Goal: Communication & Community: Answer question/provide support

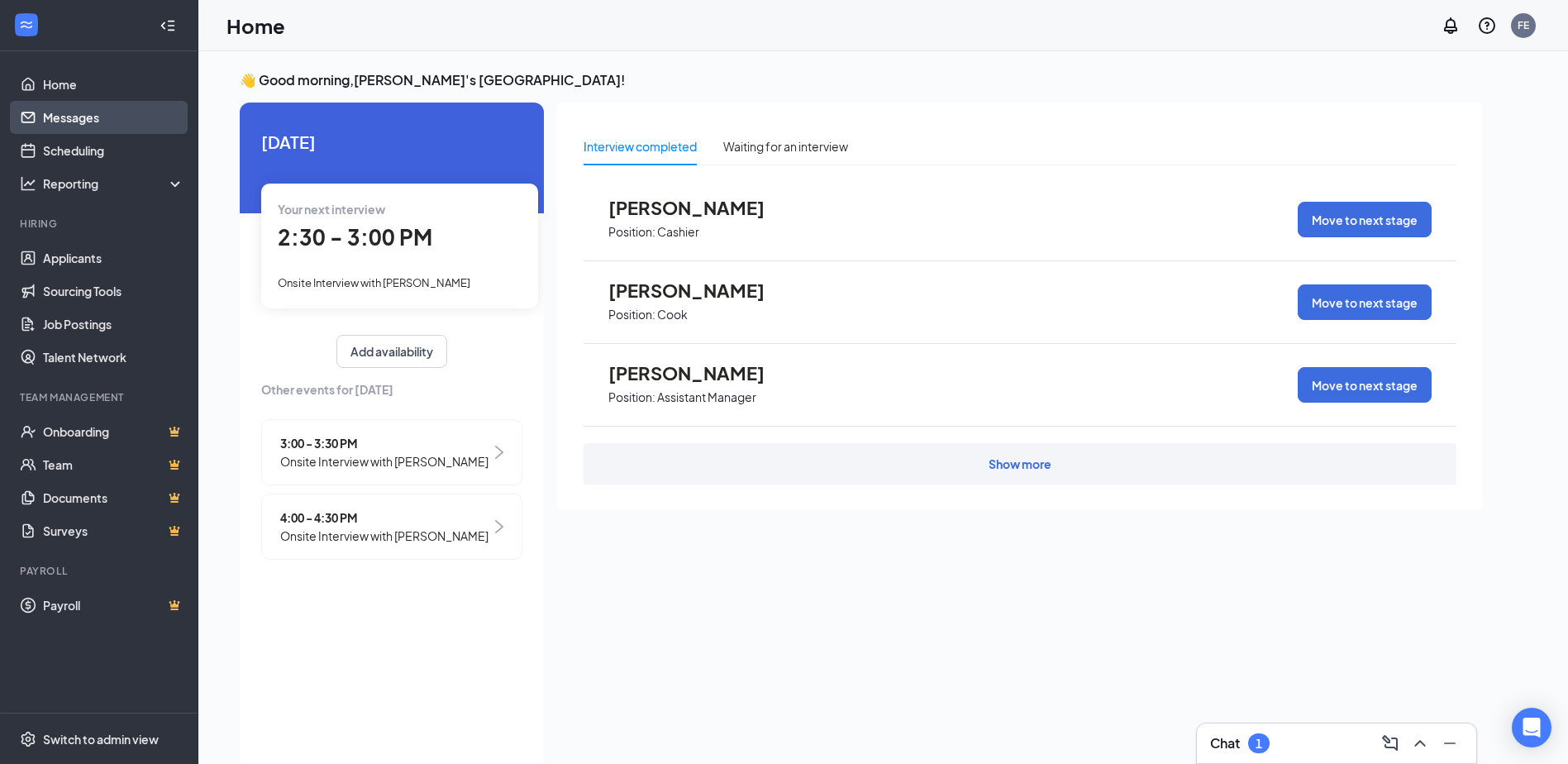
click at [81, 119] on link "Messages" at bounding box center [114, 117] width 141 height 33
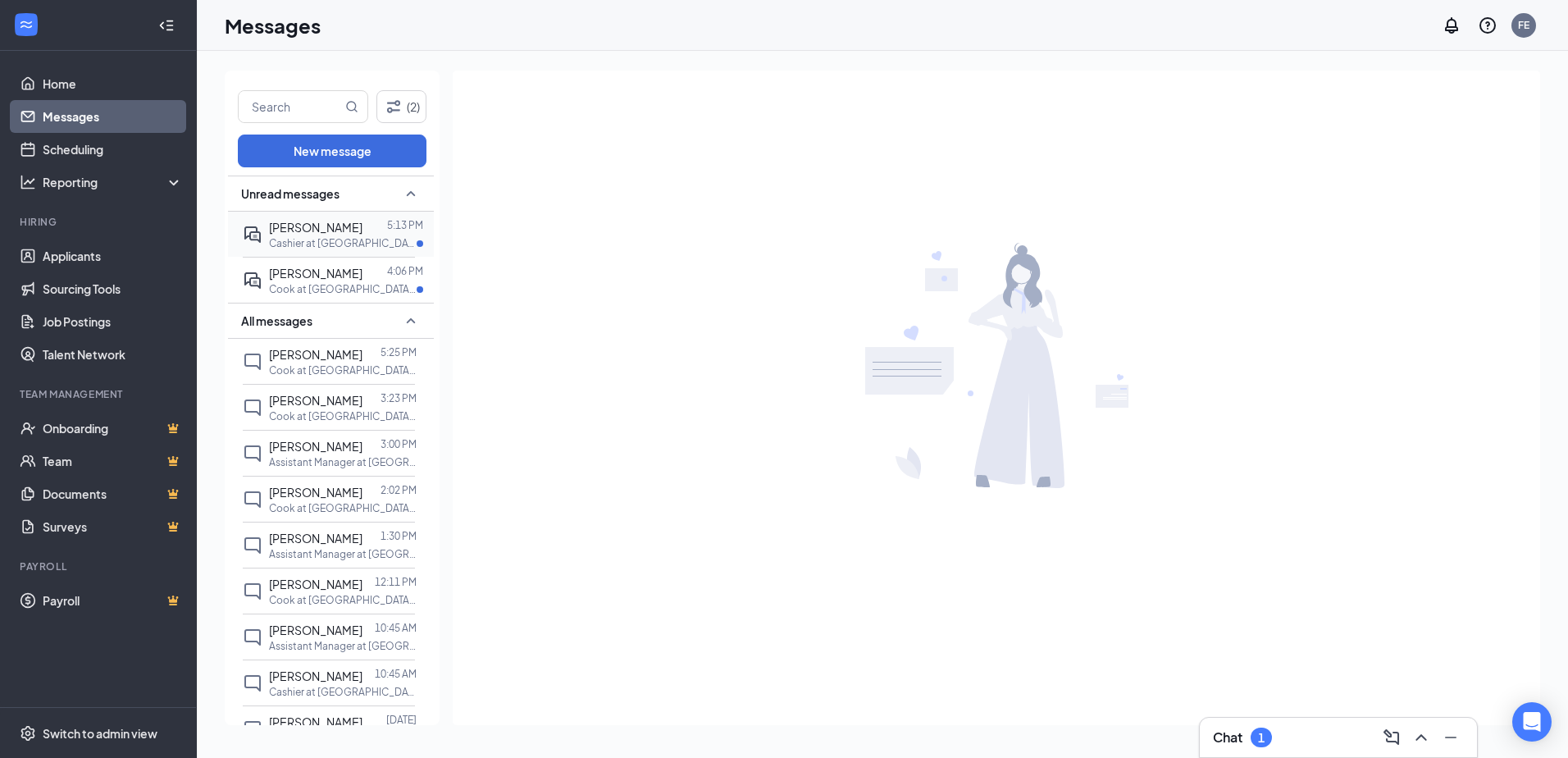
click at [363, 232] on div at bounding box center [374, 227] width 24 height 18
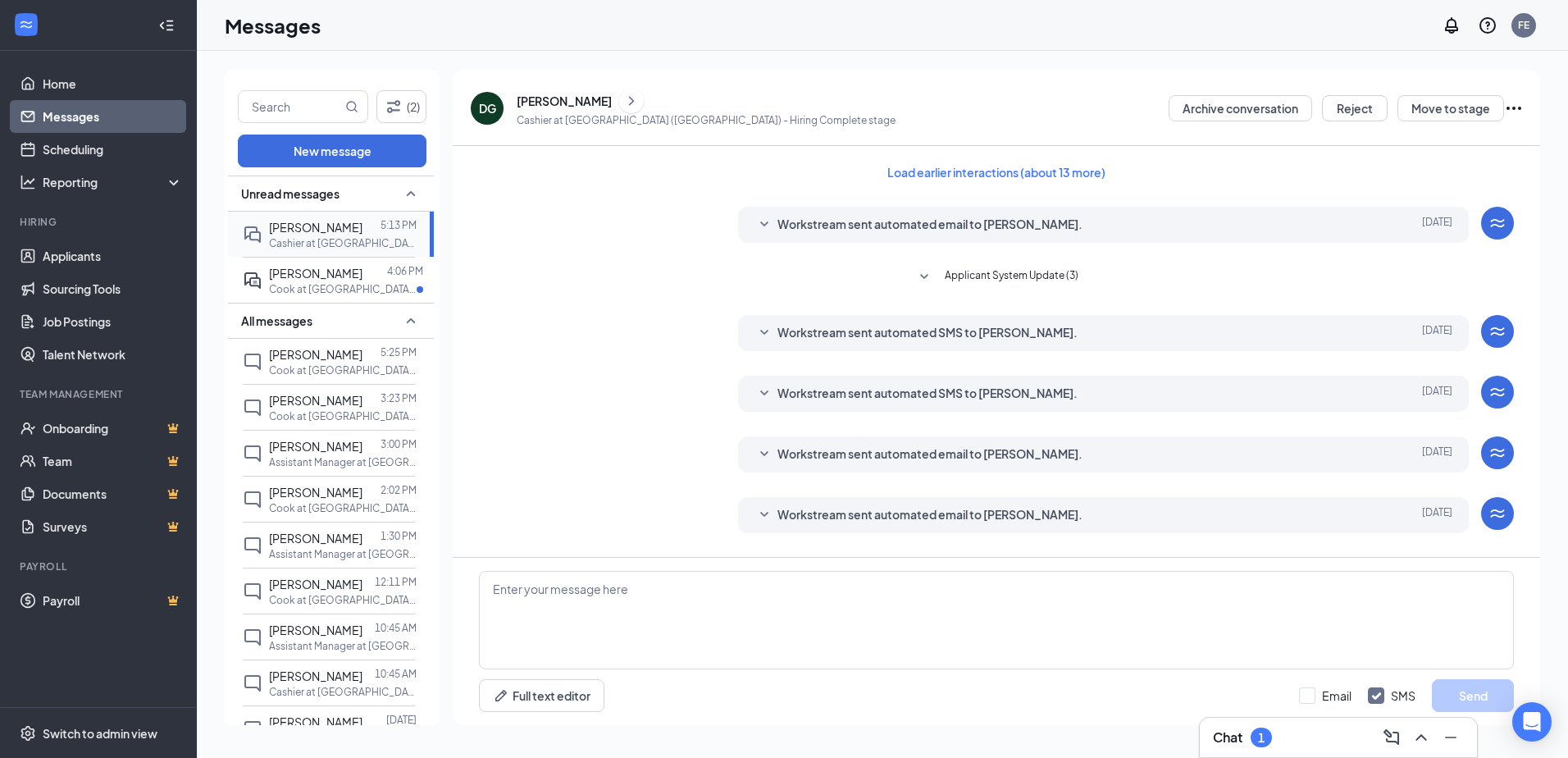
scroll to position [170, 0]
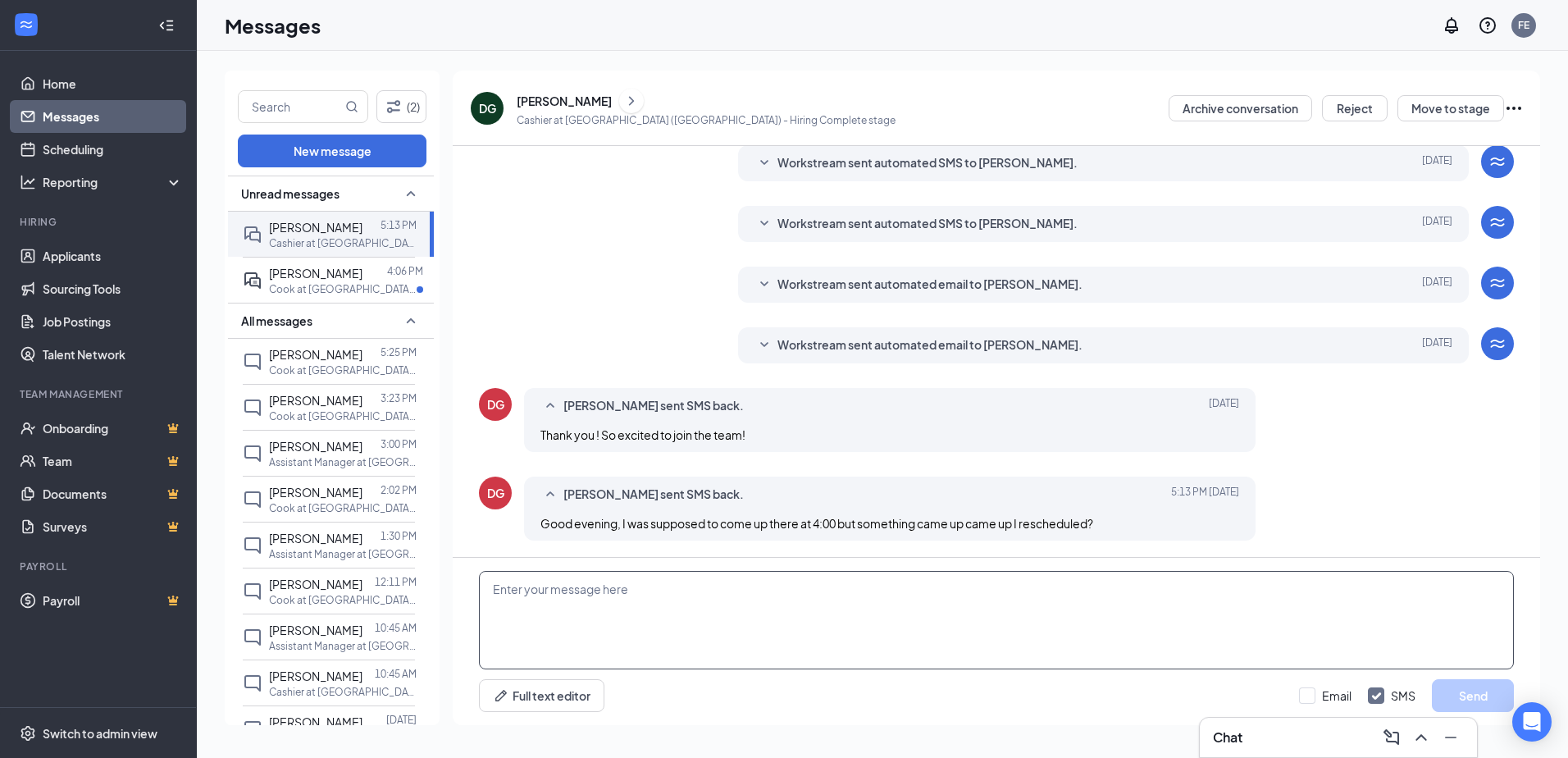
click at [978, 588] on textarea at bounding box center [996, 621] width 1035 height 99
type textarea "w"
drag, startPoint x: 690, startPoint y: 588, endPoint x: 736, endPoint y: 604, distance: 48.7
click at [762, 605] on textarea "Would you be able to come in on thursday" at bounding box center [996, 621] width 1035 height 99
click at [715, 590] on textarea "Would you be able to come in on Thursday" at bounding box center [996, 621] width 1035 height 99
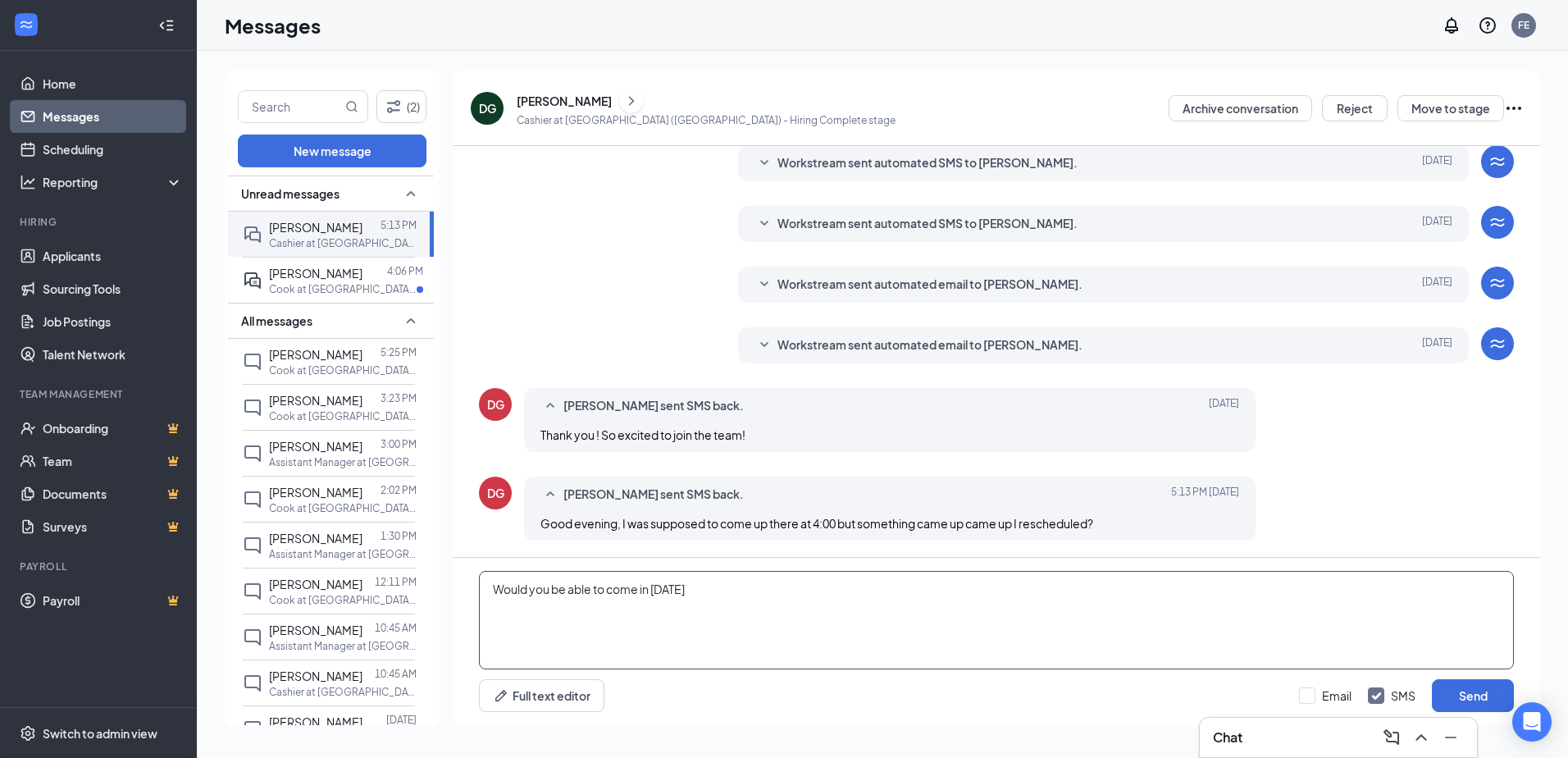
click at [723, 586] on textarea "Would you be able to come in on Thursday" at bounding box center [996, 621] width 1035 height 99
type textarea "Would you be able to come in [DATE]?"
click at [1492, 684] on button "Send" at bounding box center [1472, 696] width 82 height 33
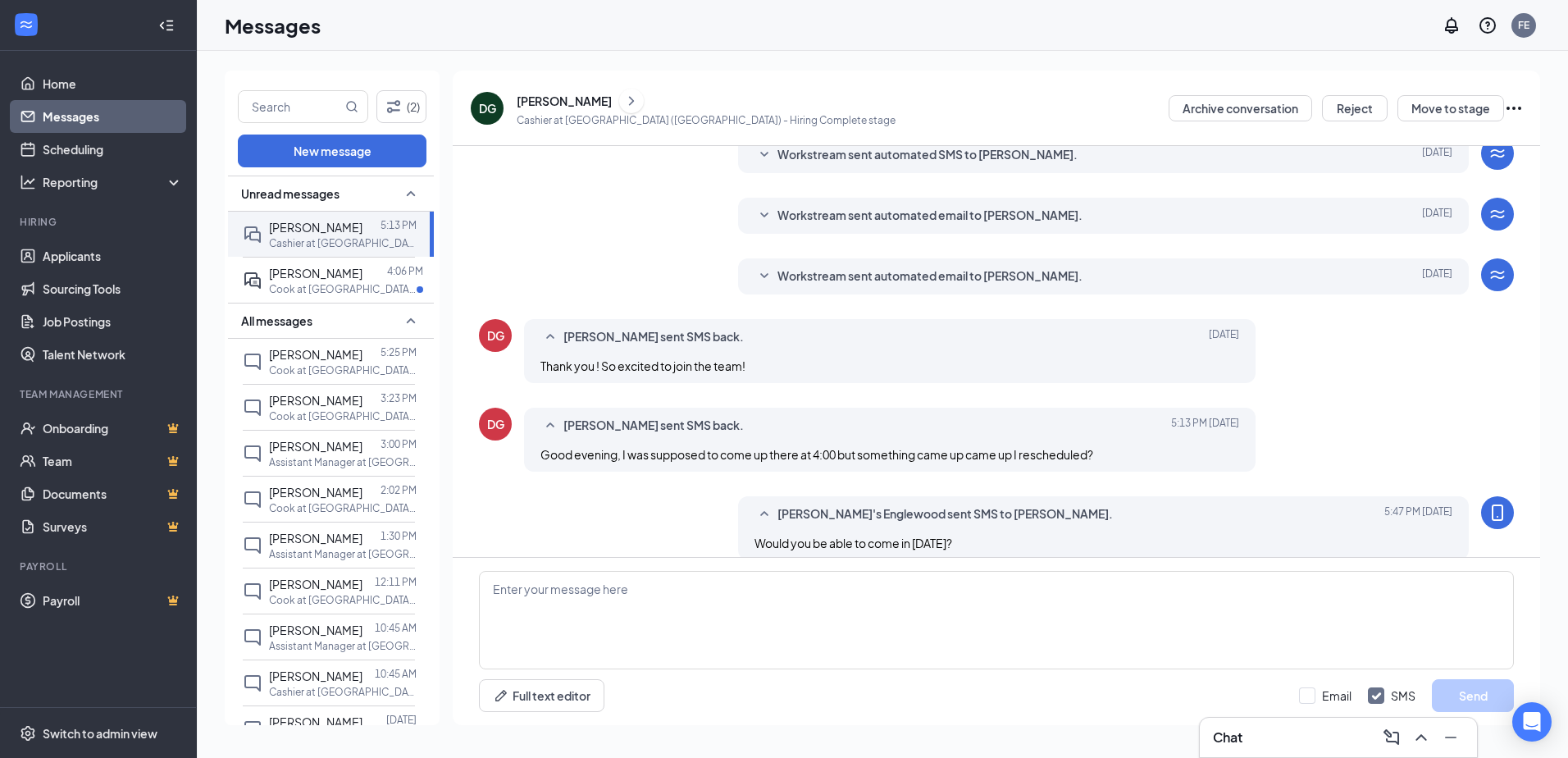
scroll to position [259, 0]
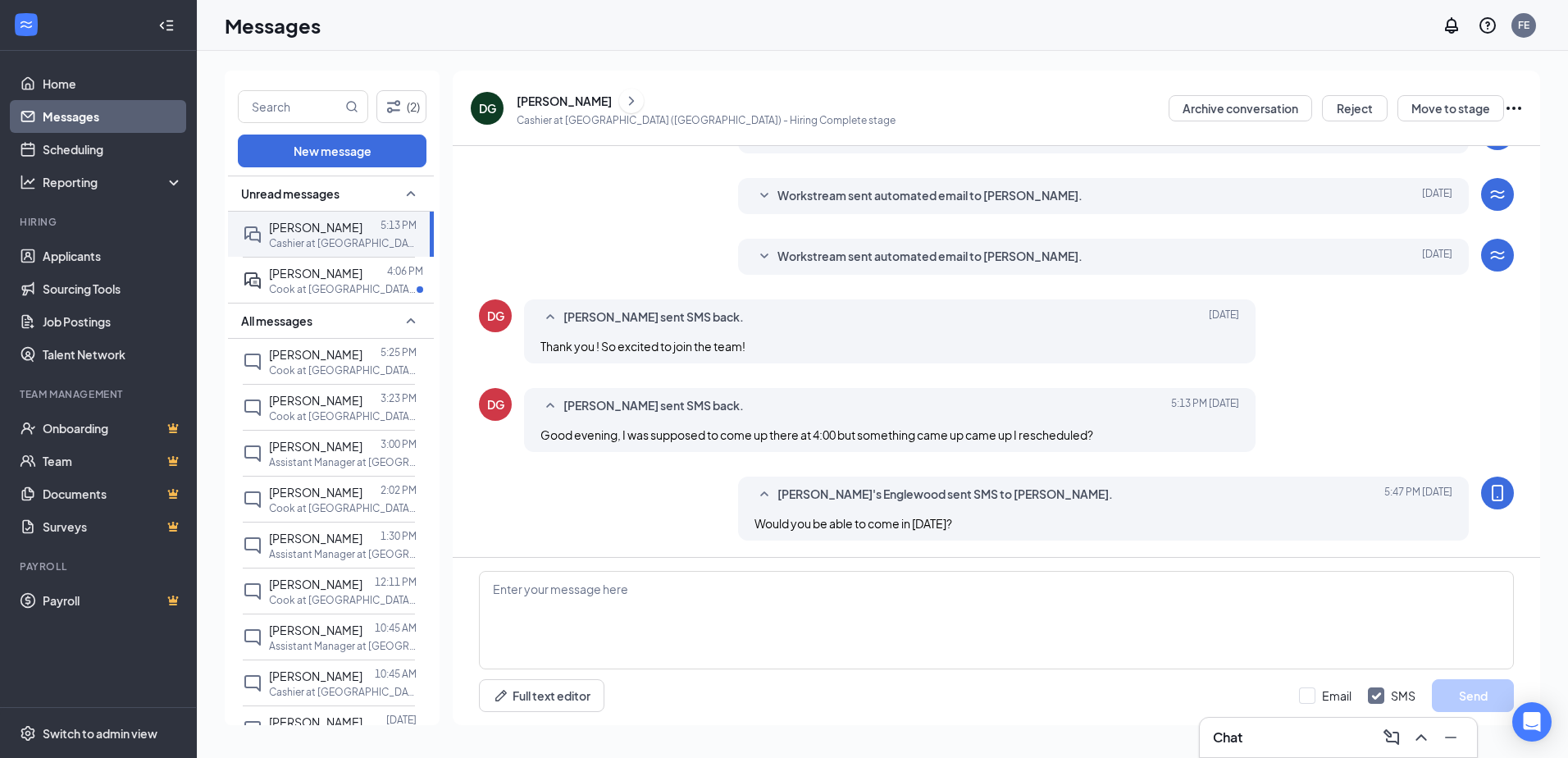
drag, startPoint x: 608, startPoint y: 530, endPoint x: 565, endPoint y: 209, distance: 323.9
click at [557, 209] on div "Workstream sent automated email to Daniza Gray. Aug 12 Hi Daniza Gray, Great ne…" at bounding box center [996, 199] width 1035 height 44
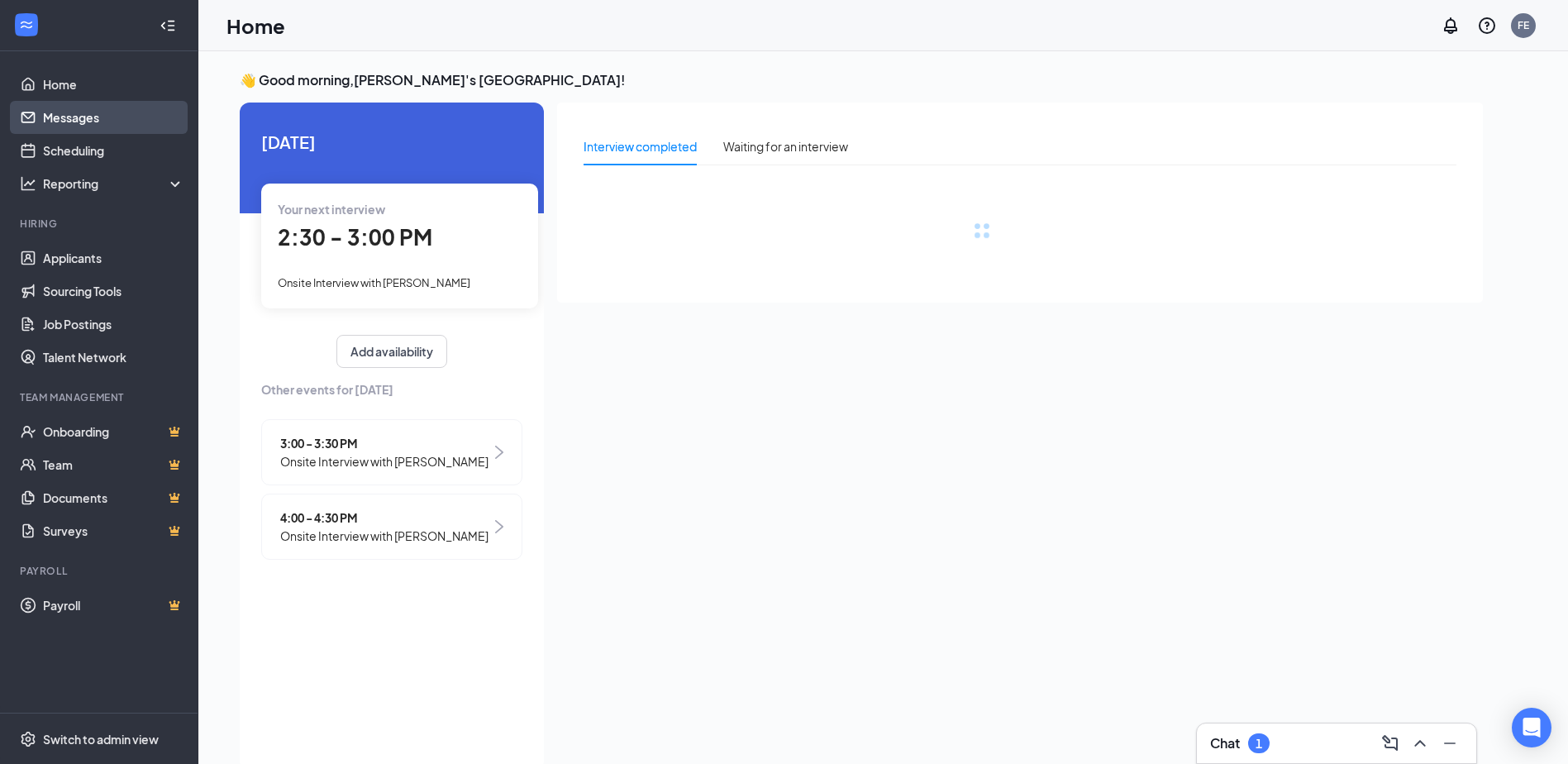
click at [123, 115] on link "Messages" at bounding box center [114, 117] width 141 height 33
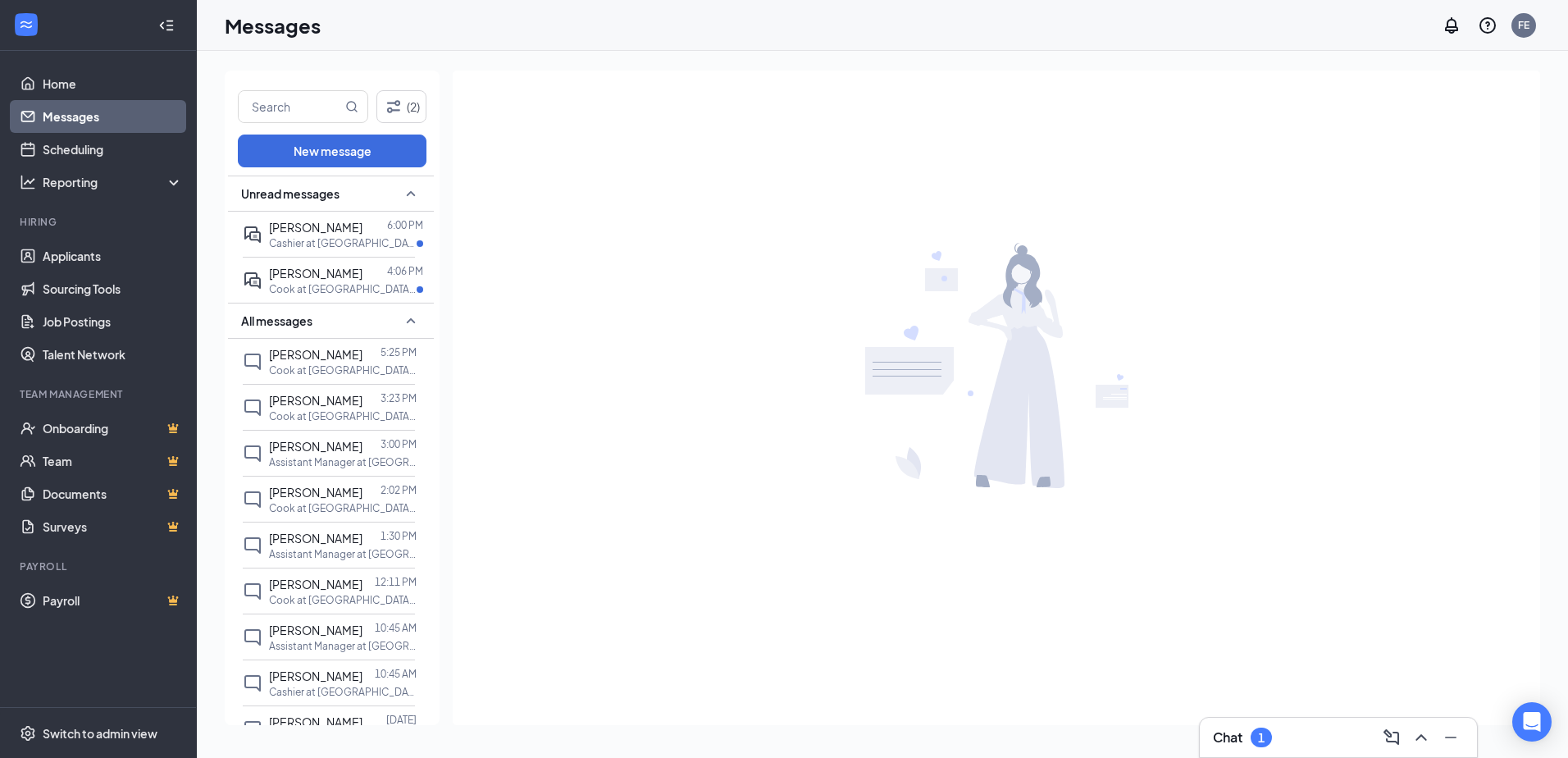
drag, startPoint x: 1376, startPoint y: 787, endPoint x: 1388, endPoint y: 790, distance: 12.4
click at [1388, 757] on html "Home Messages Scheduling Reporting Hiring Applicants Sourcing Tools Job Posting…" at bounding box center [784, 379] width 1568 height 758
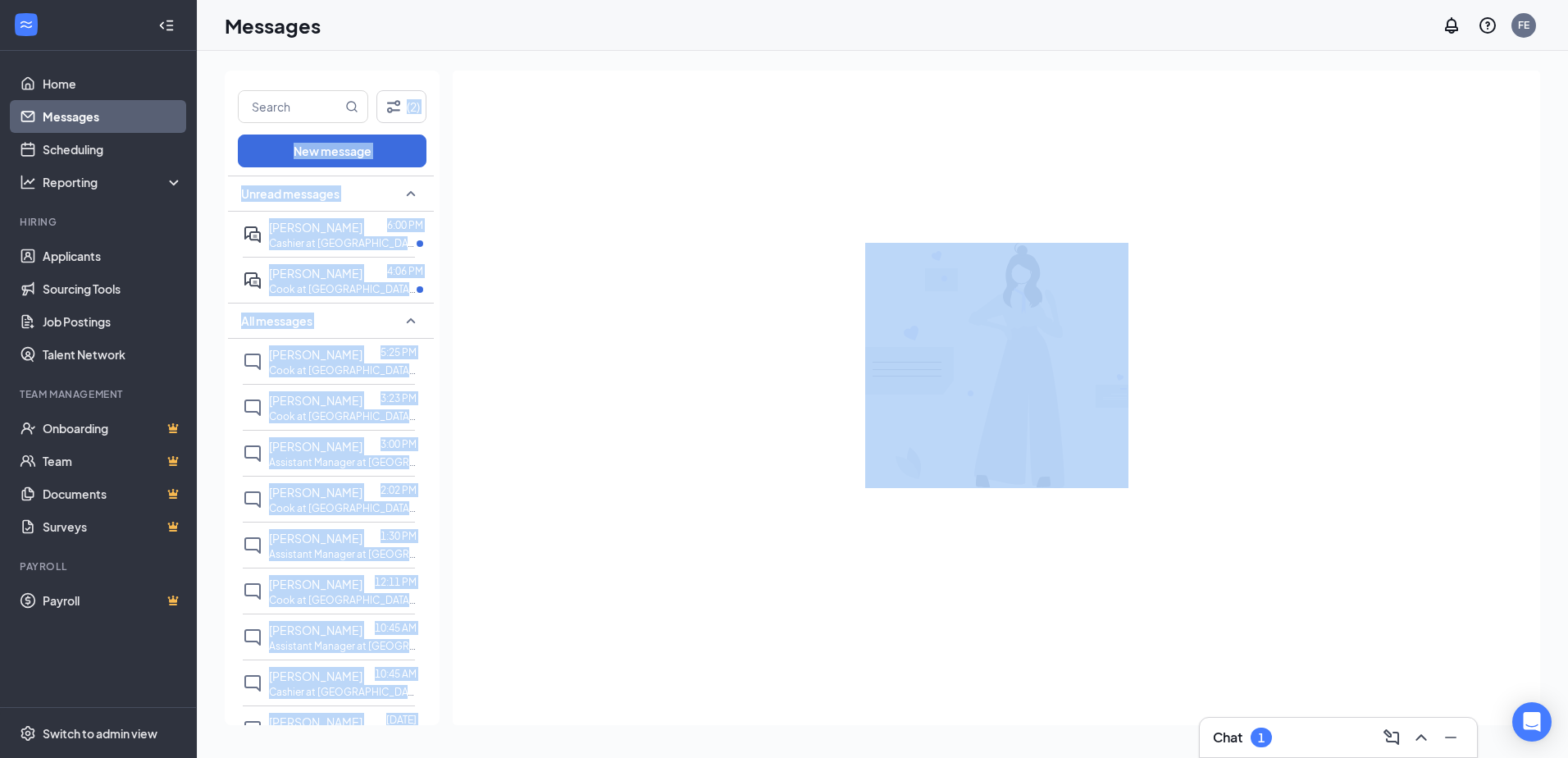
click at [529, 197] on div at bounding box center [996, 366] width 1088 height 589
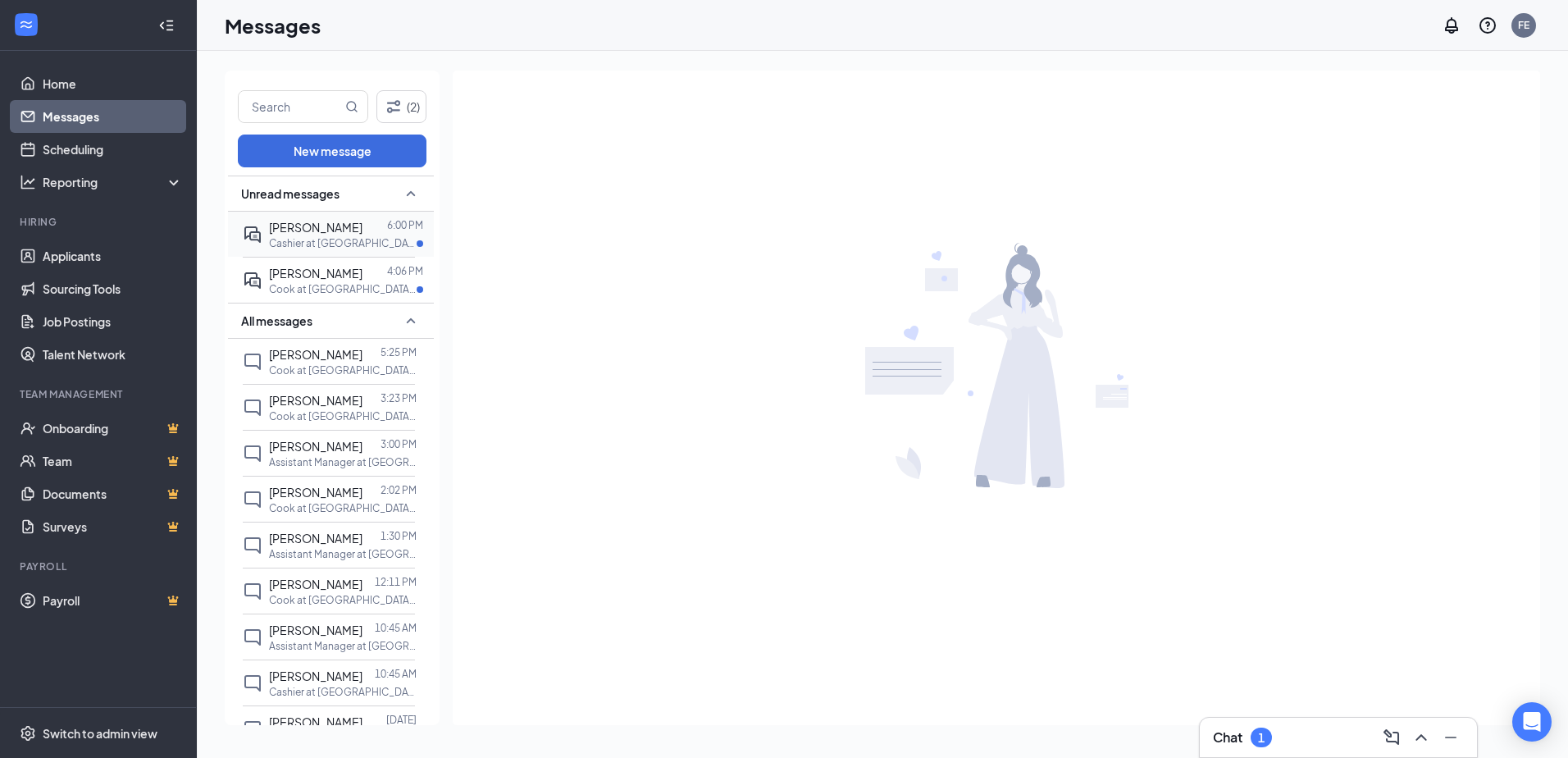
click at [387, 228] on p "6:00 PM" at bounding box center [405, 225] width 36 height 14
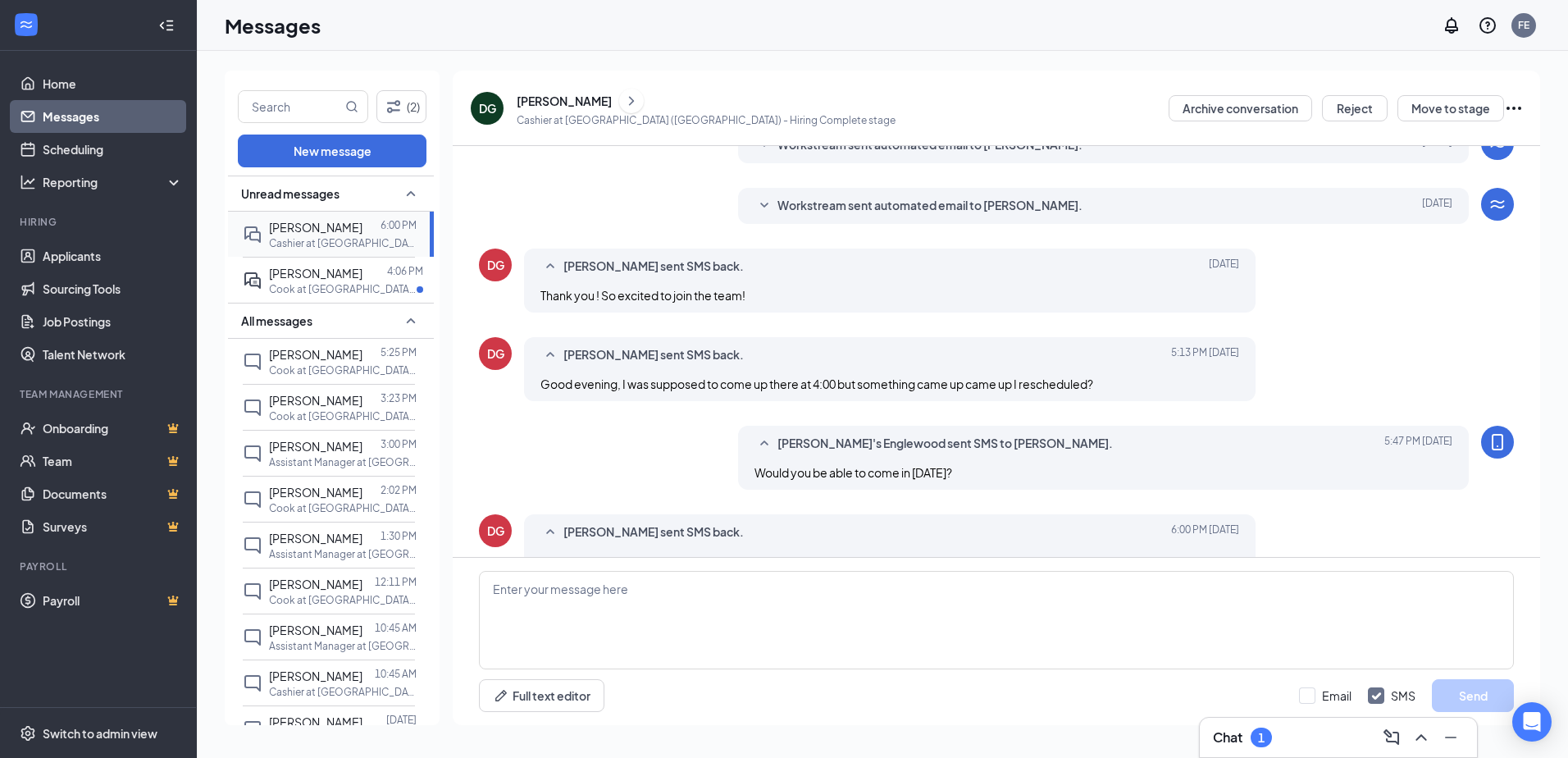
scroll to position [286, 0]
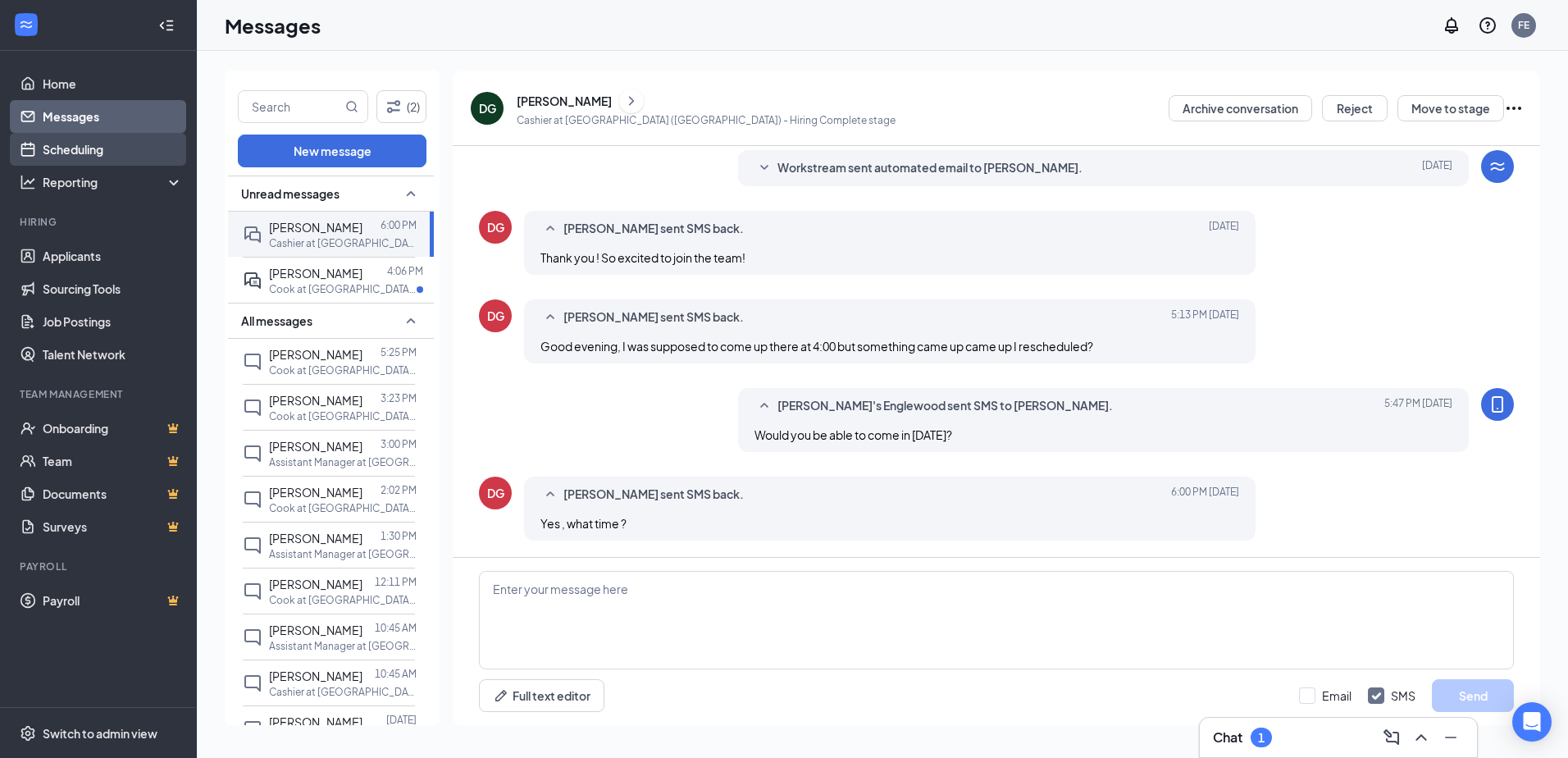
click at [101, 145] on link "Scheduling" at bounding box center [113, 149] width 140 height 33
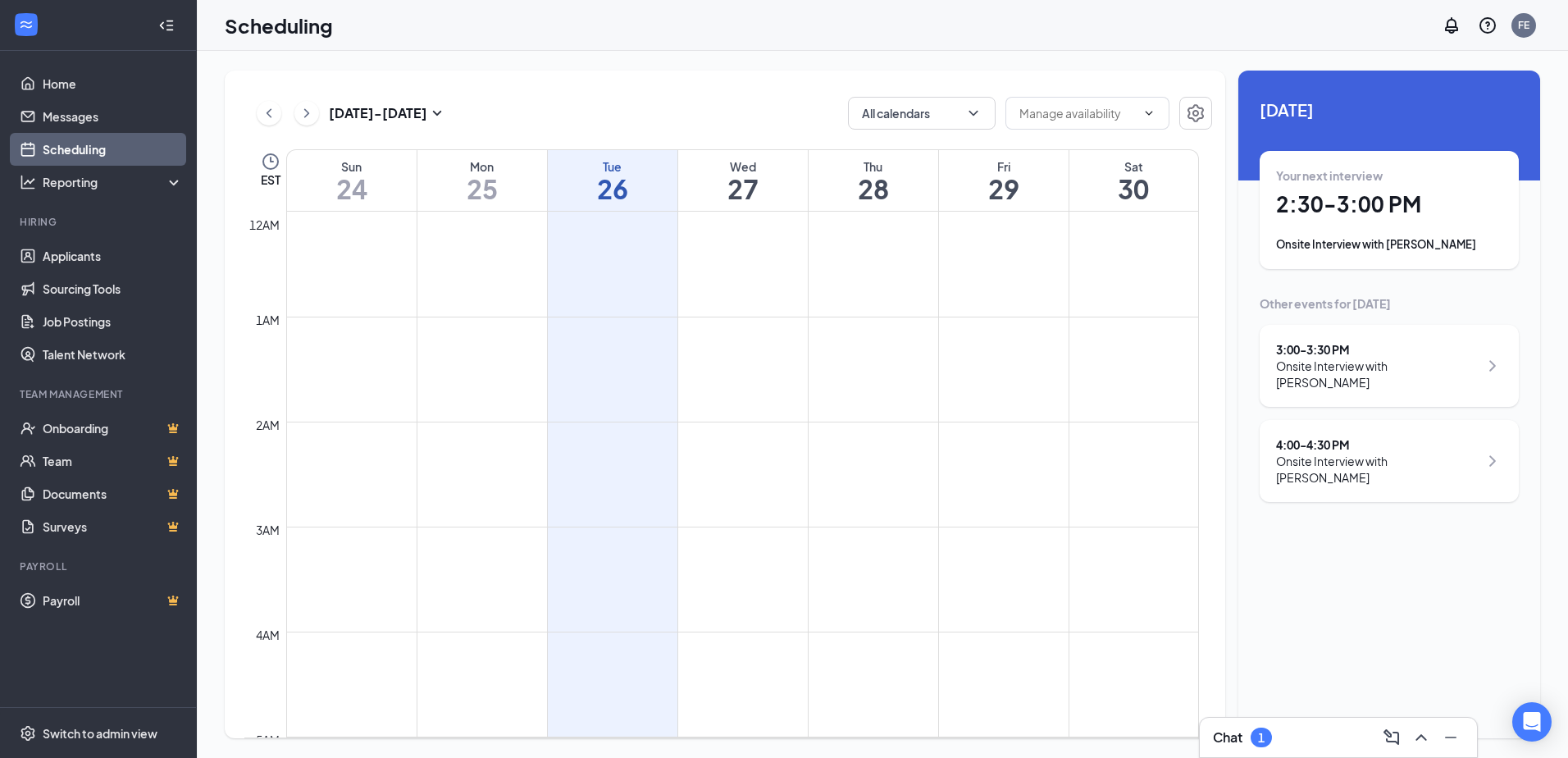
scroll to position [806, 0]
click at [873, 170] on div "Thu" at bounding box center [873, 166] width 129 height 16
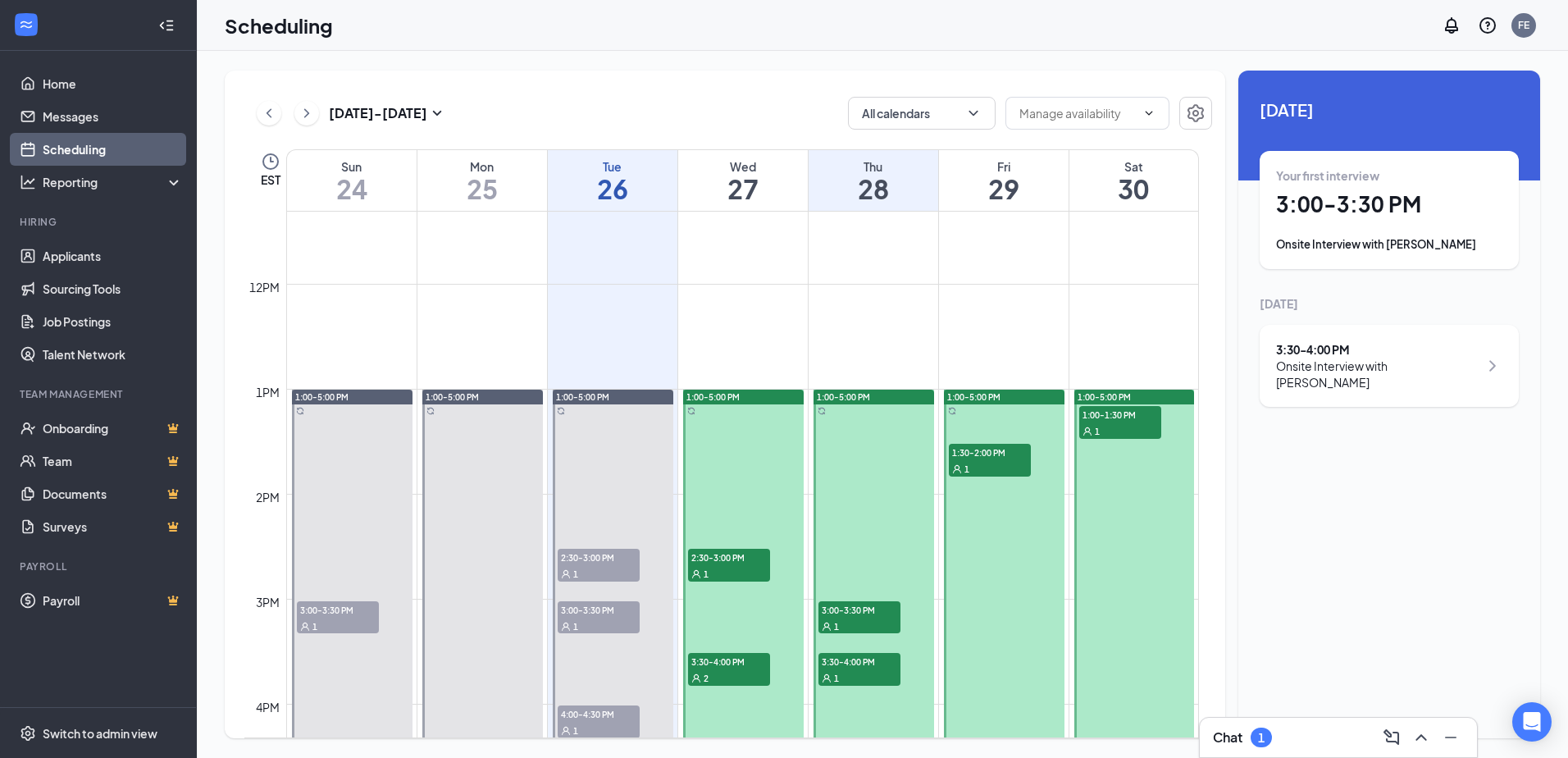
scroll to position [1217, 0]
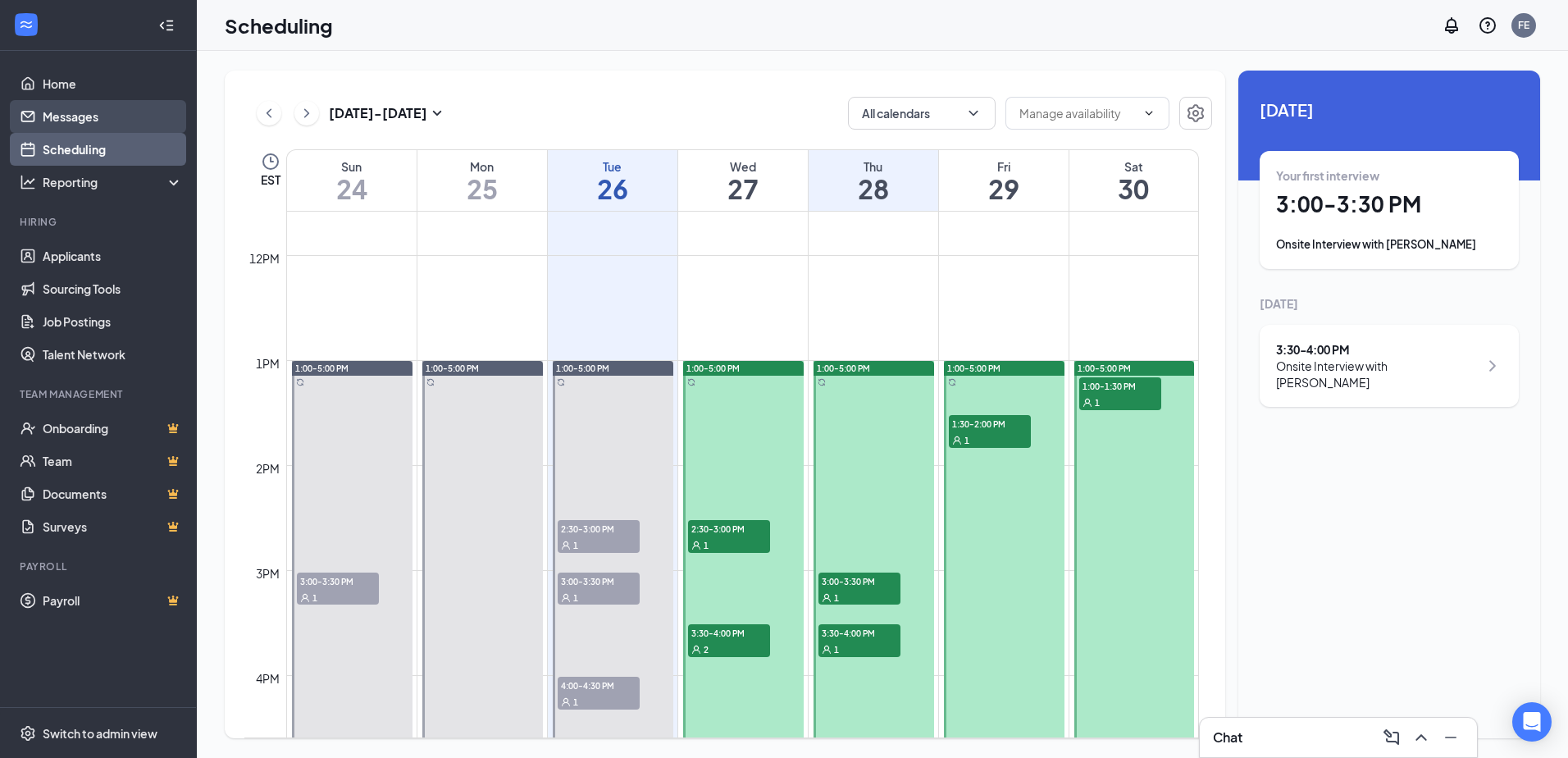
click at [66, 116] on link "Messages" at bounding box center [113, 116] width 140 height 33
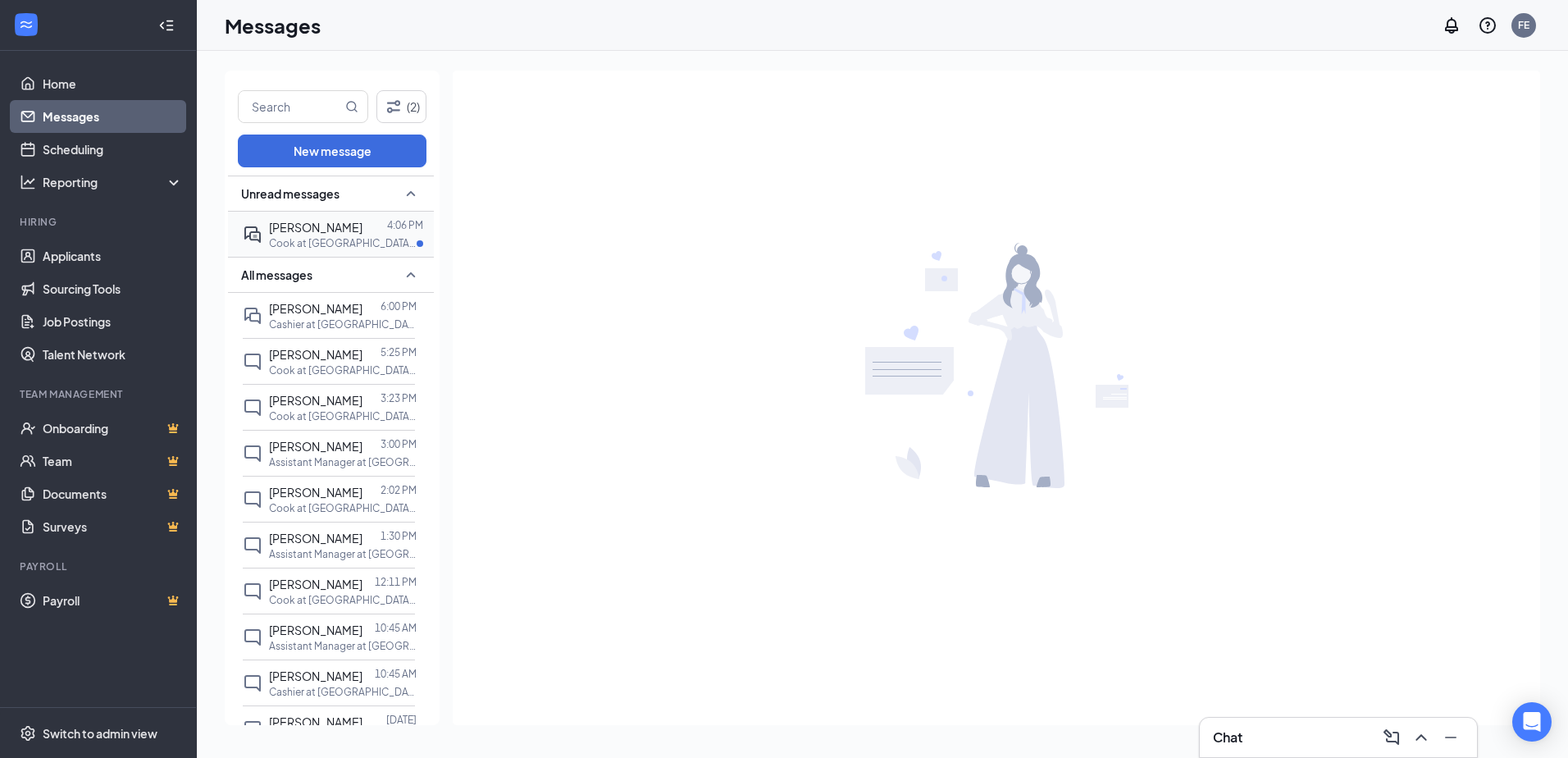
click at [333, 240] on p "Cook at [GEOGRAPHIC_DATA] ([GEOGRAPHIC_DATA])" at bounding box center [343, 243] width 147 height 14
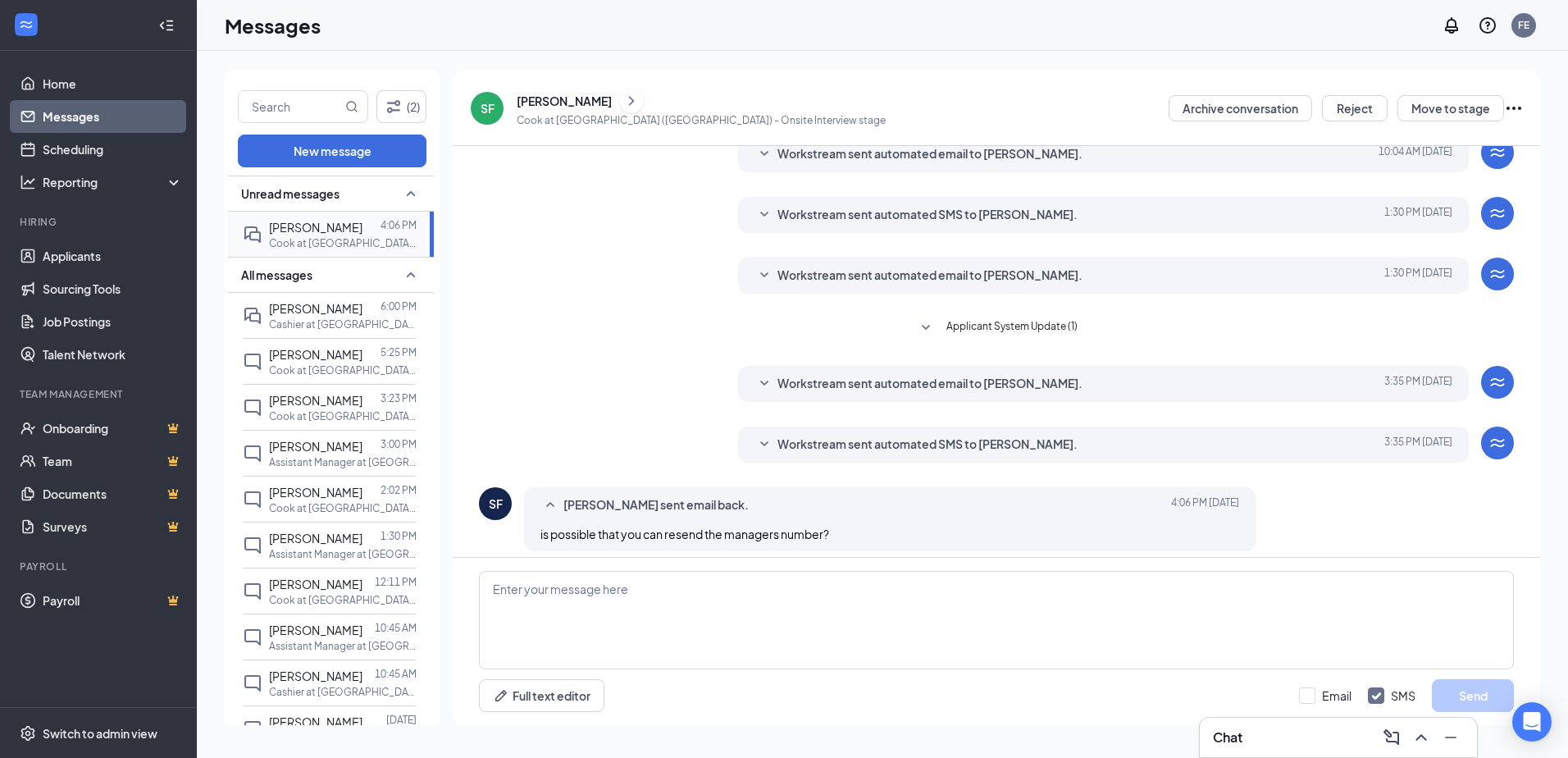
scroll to position [251, 0]
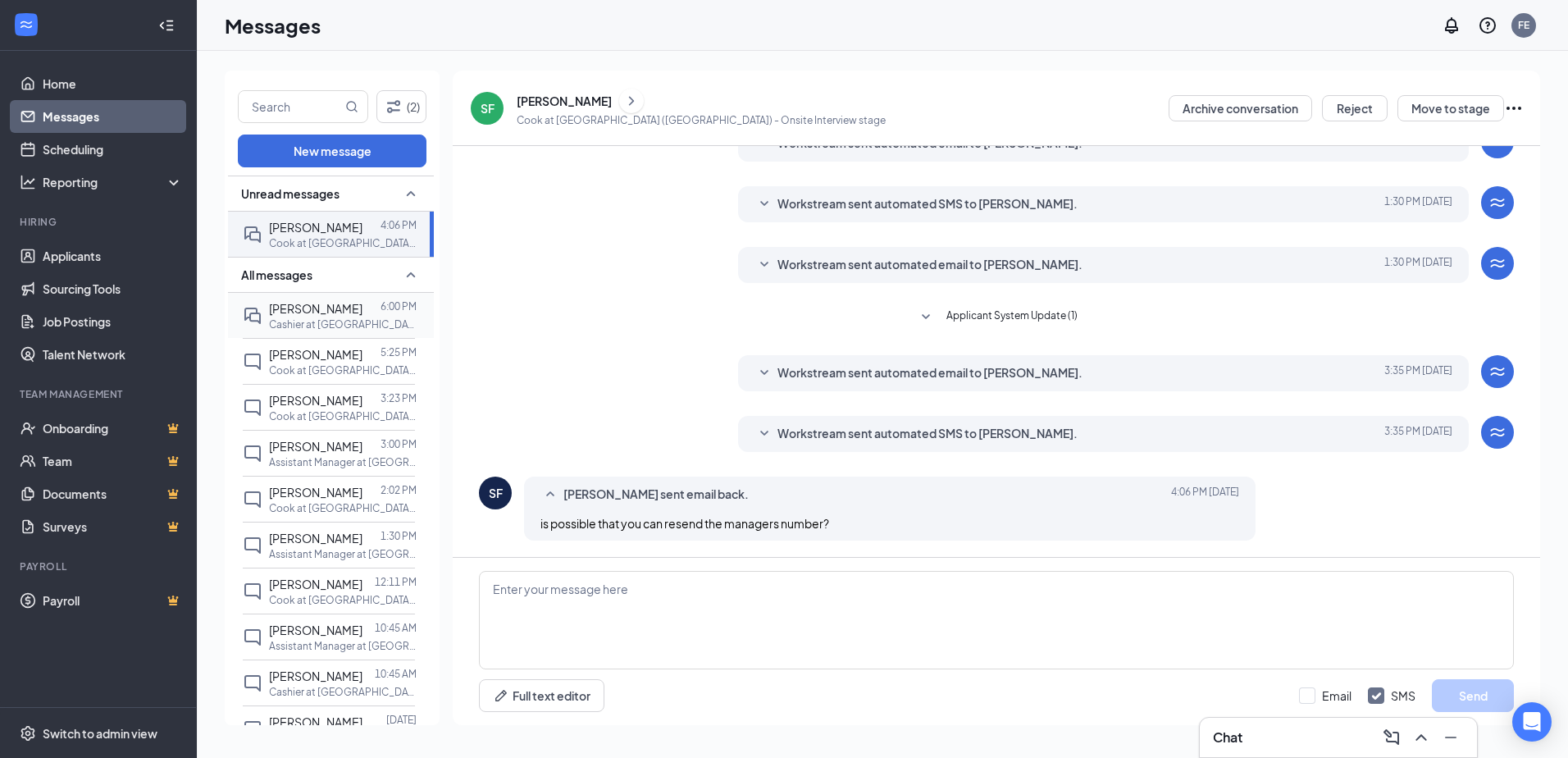
click at [314, 322] on p "Cashier at [GEOGRAPHIC_DATA] ([GEOGRAPHIC_DATA])" at bounding box center [343, 325] width 147 height 14
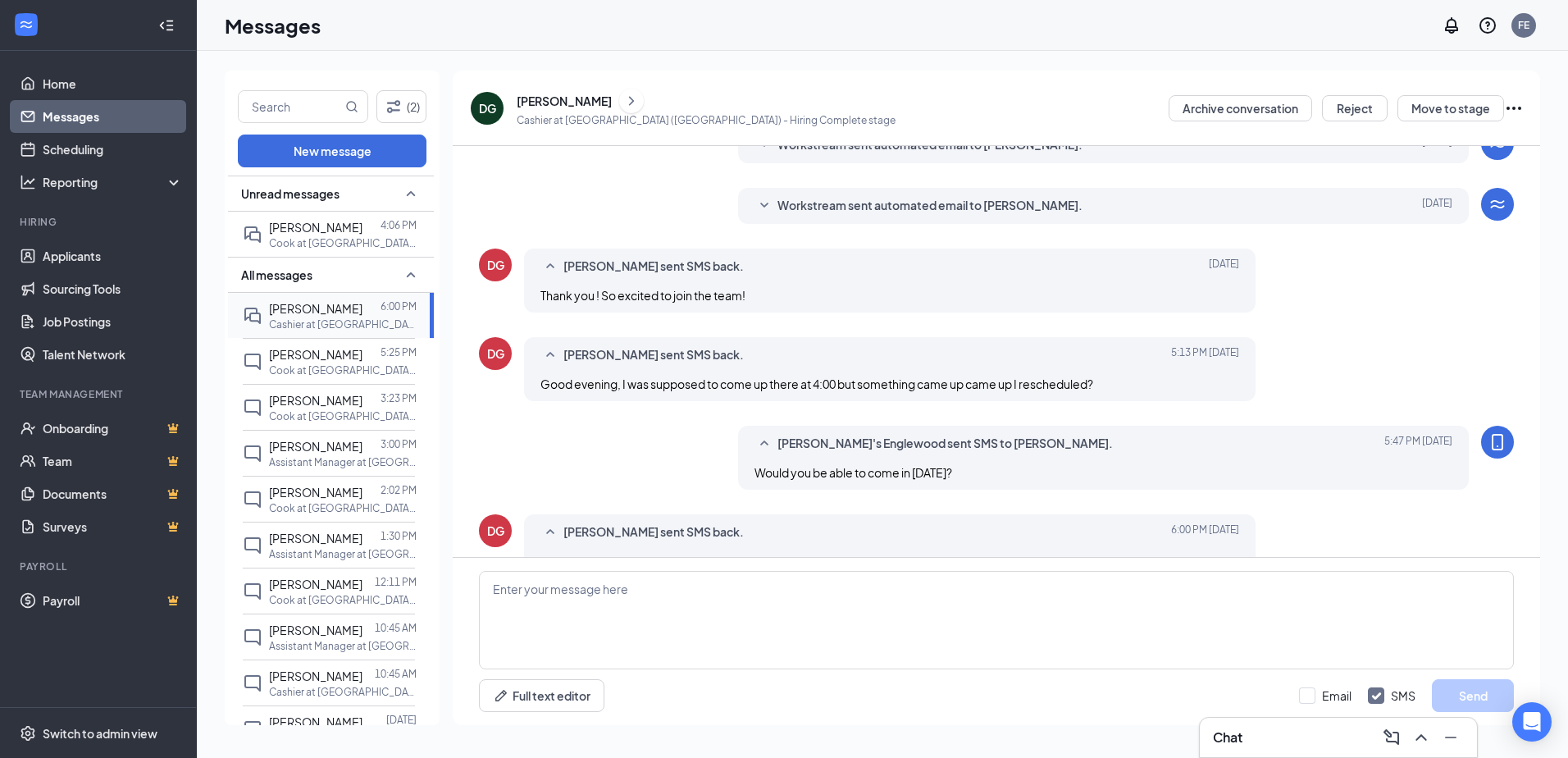
scroll to position [286, 0]
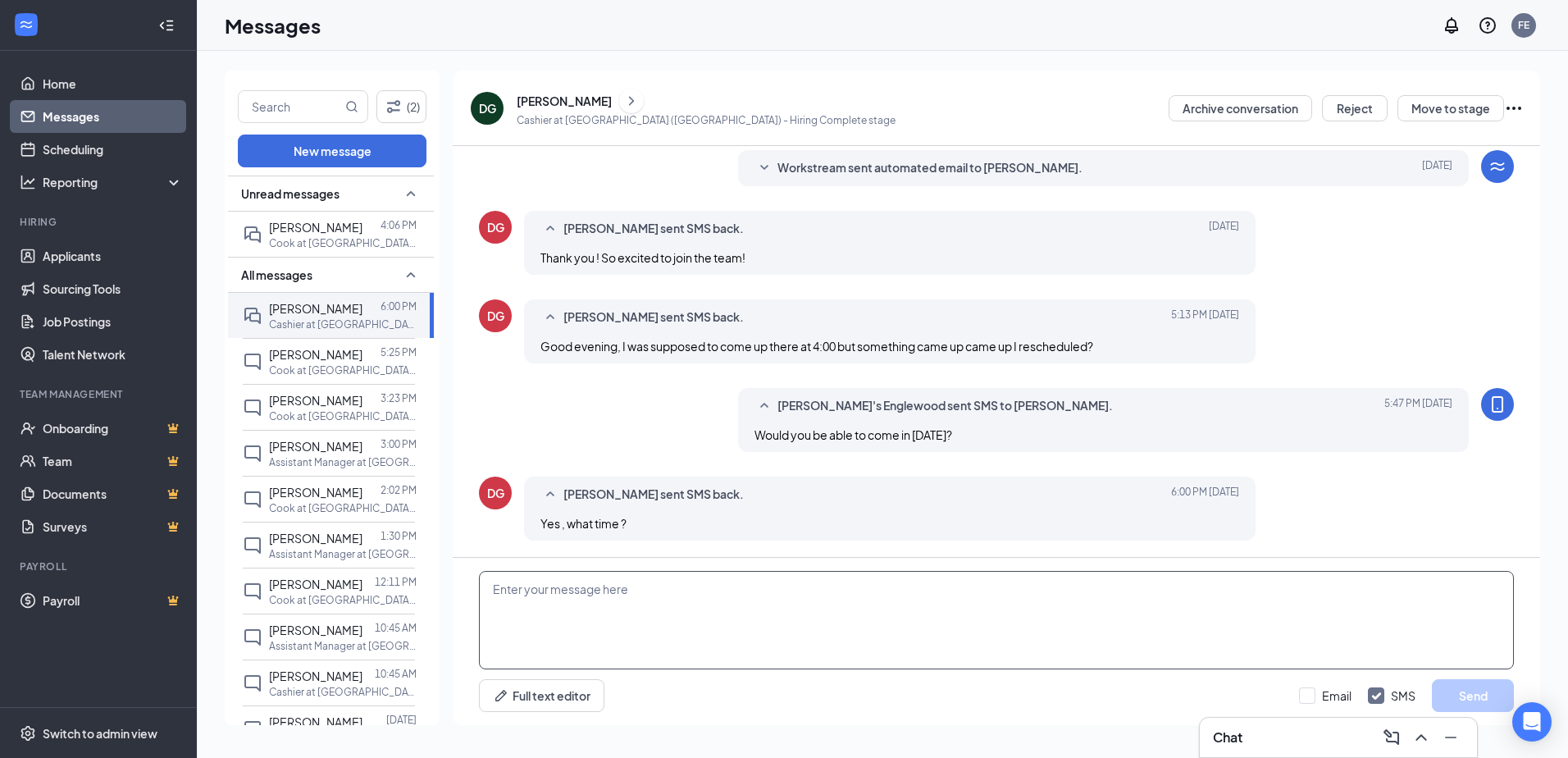
click at [683, 600] on textarea at bounding box center [996, 621] width 1035 height 99
type textarea "[DATE] 28th @ 2:30"
click at [1478, 703] on button "Send" at bounding box center [1472, 696] width 82 height 33
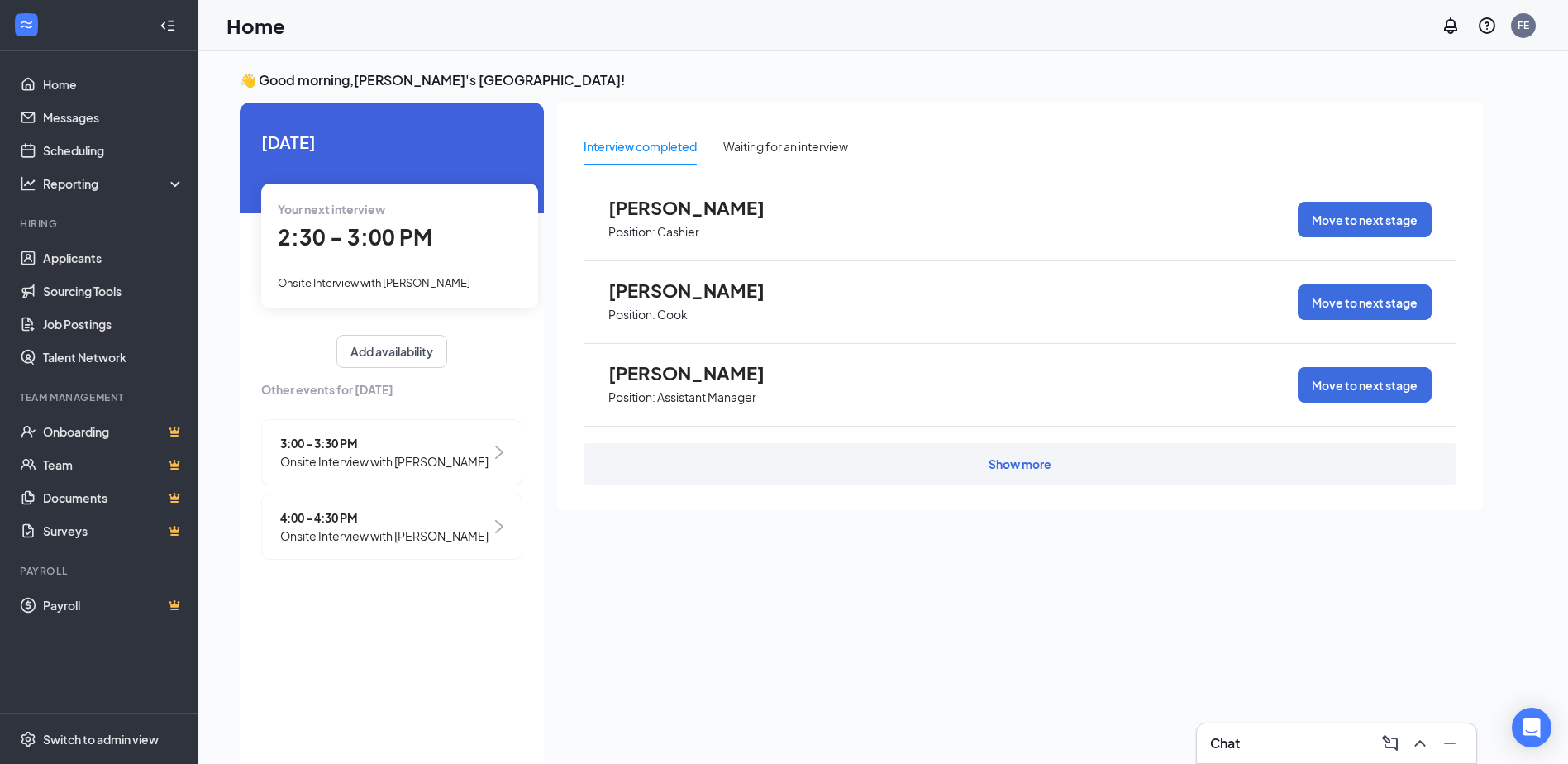
click at [1227, 736] on h3 "Chat" at bounding box center [1225, 743] width 30 height 18
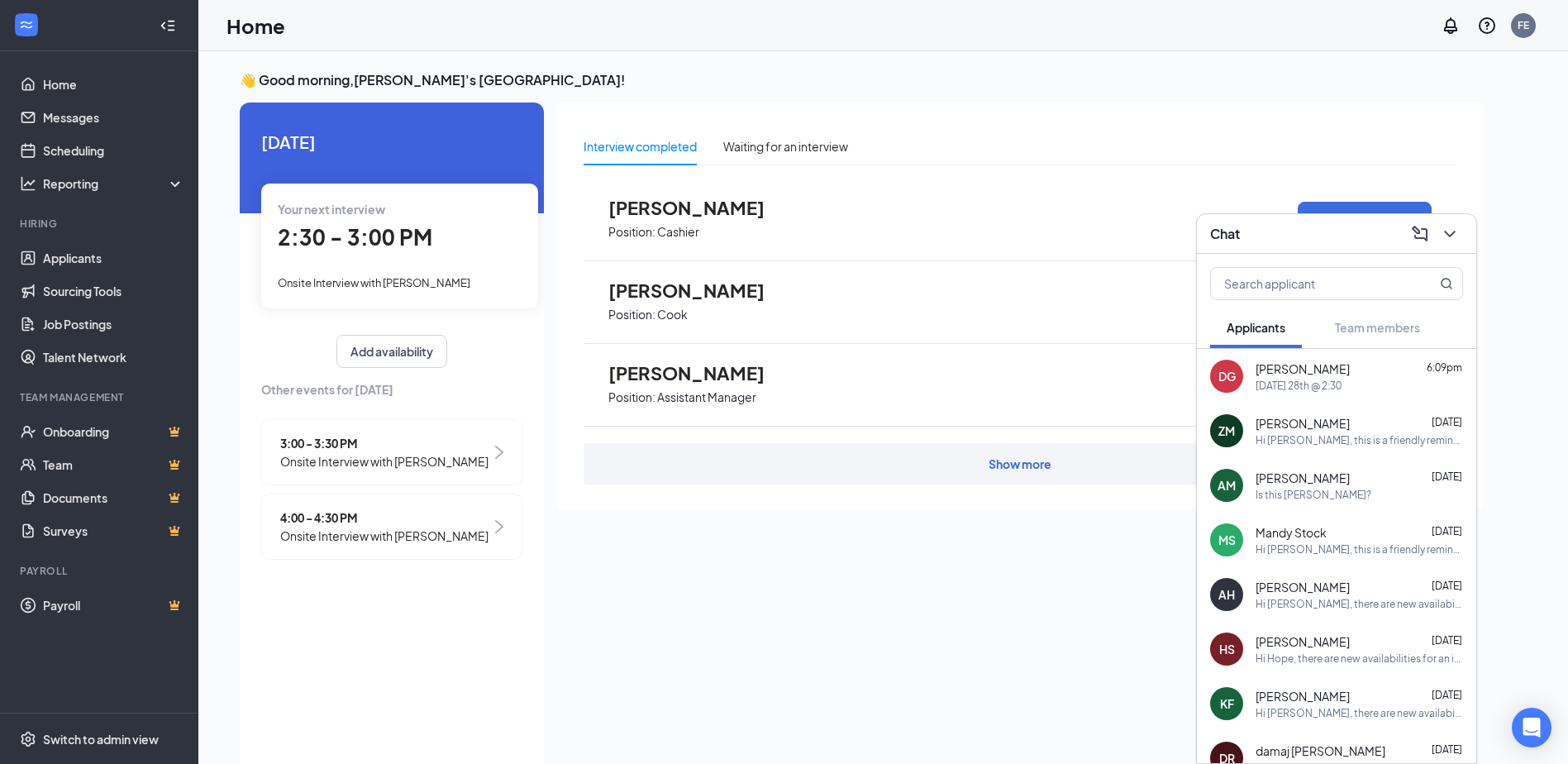
click at [1392, 372] on div "Daniza Gray 6:09pm" at bounding box center [1359, 368] width 207 height 16
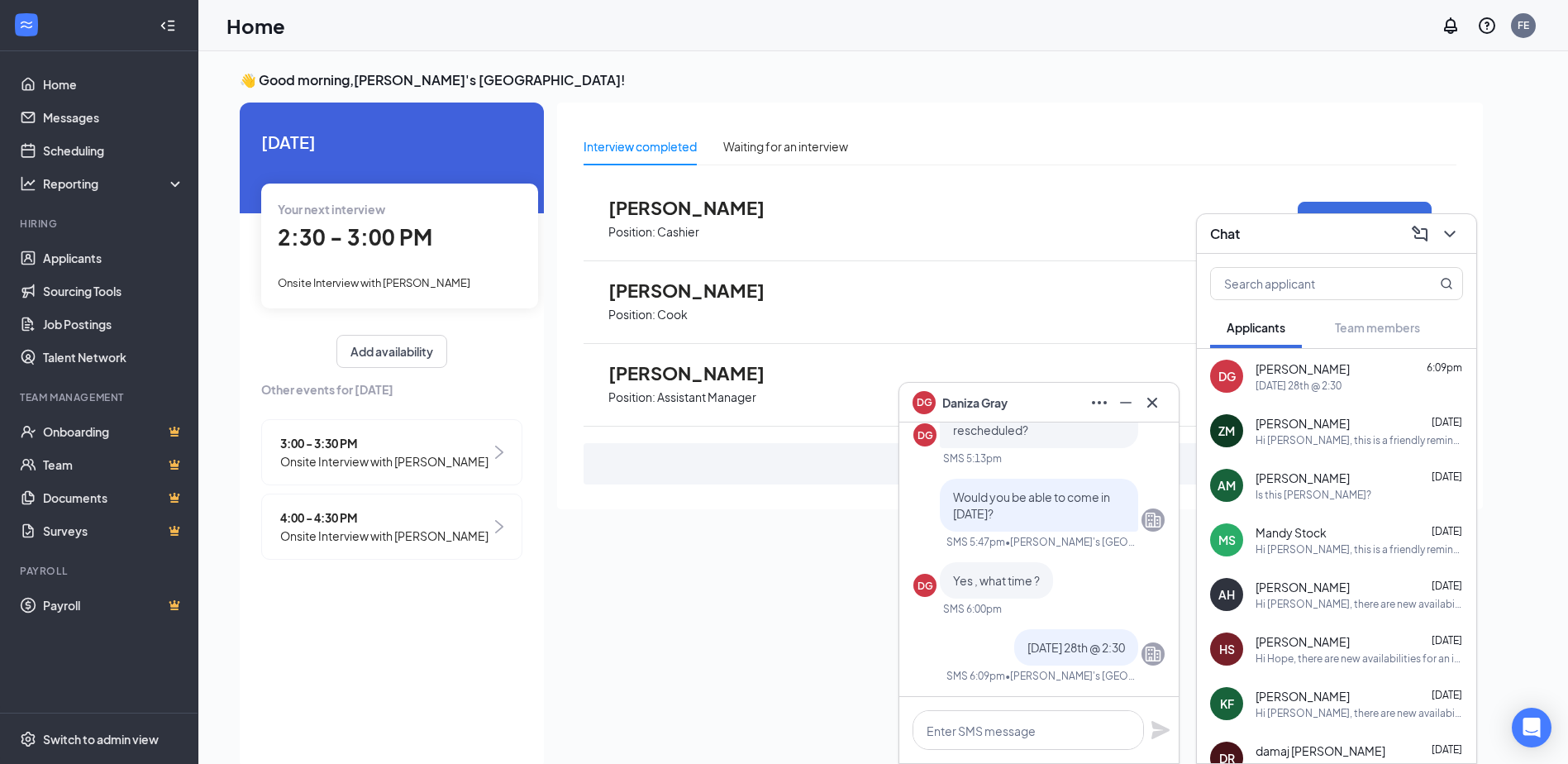
click at [1327, 416] on span "[PERSON_NAME]" at bounding box center [1303, 424] width 94 height 16
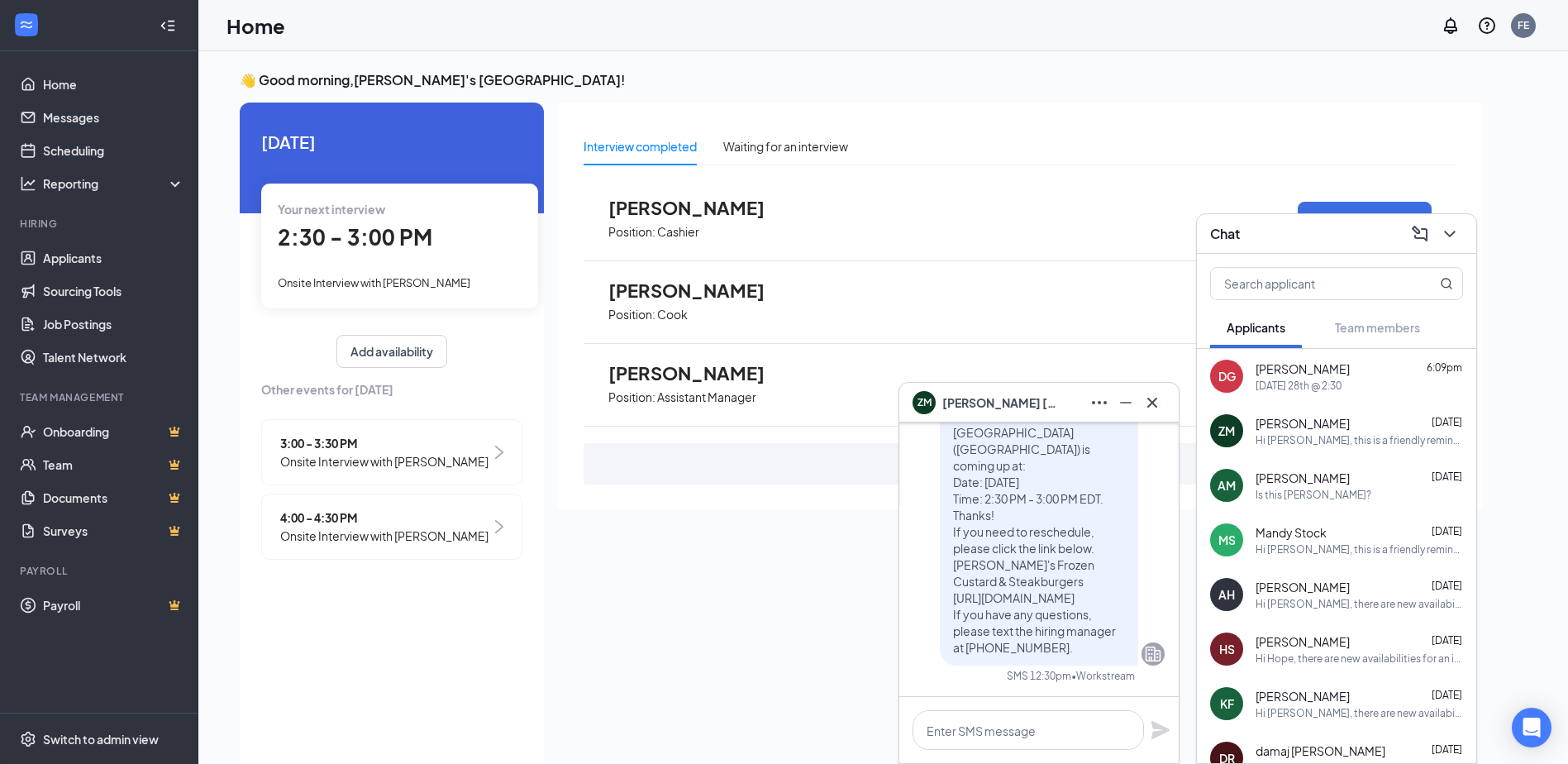
click at [1166, 402] on div "ZM Zoe McCullah" at bounding box center [1039, 403] width 280 height 40
